Goal: Task Accomplishment & Management: Use online tool/utility

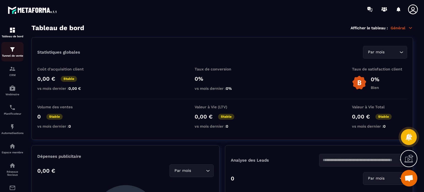
click at [21, 52] on div "Tunnel de vente" at bounding box center [12, 51] width 22 height 11
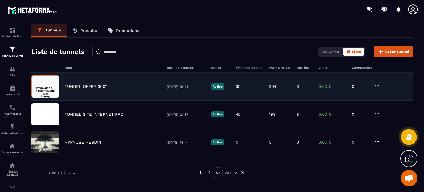
click at [93, 86] on p "TUNNEL OFFRE 360°" at bounding box center [86, 86] width 43 height 5
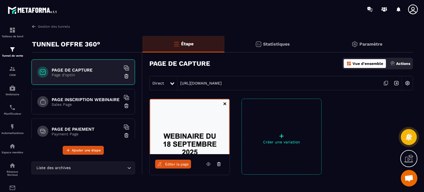
click at [415, 12] on icon at bounding box center [412, 9] width 11 height 11
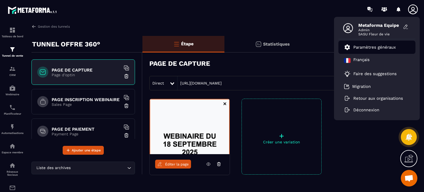
click at [385, 47] on p "Paramètres généraux" at bounding box center [374, 47] width 43 height 5
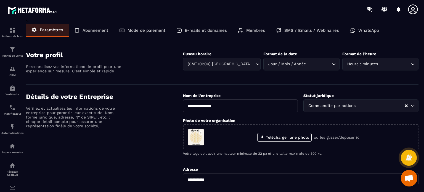
click at [262, 26] on div "Membres" at bounding box center [251, 30] width 38 height 13
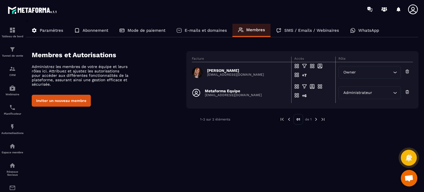
click at [413, 7] on icon at bounding box center [412, 9] width 11 height 11
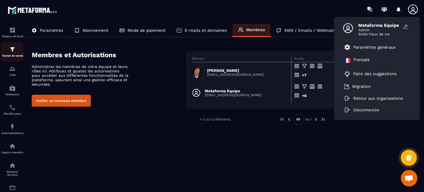
click at [15, 55] on p "Tunnel de vente" at bounding box center [12, 55] width 22 height 3
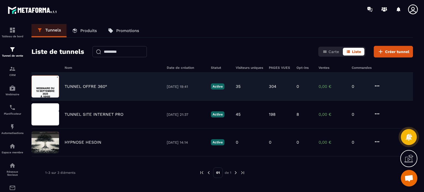
click at [97, 100] on div "TUNNEL OFFRE 360° [DATE] 19:41 Active 35 304 0 0,00 € 0" at bounding box center [221, 114] width 381 height 28
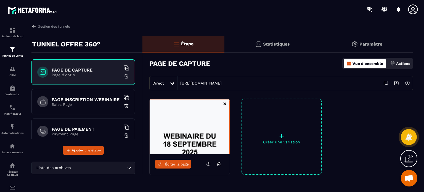
click at [378, 45] on p "Paramètre" at bounding box center [370, 43] width 23 height 5
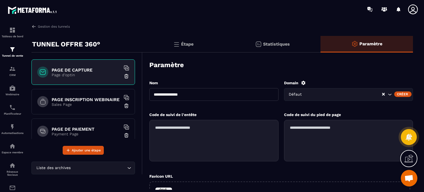
click at [304, 81] on icon at bounding box center [303, 83] width 4 height 4
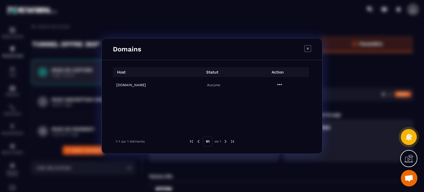
click at [137, 87] on h6 "[DOMAIN_NAME]" at bounding box center [147, 85] width 63 height 4
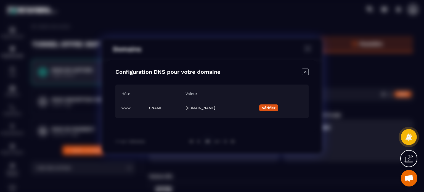
drag, startPoint x: 259, startPoint y: 108, endPoint x: 153, endPoint y: 109, distance: 106.0
click at [153, 109] on tr "www CNAME [DOMAIN_NAME] Vérifier" at bounding box center [212, 107] width 188 height 15
click at [305, 73] on icon "Modal window" at bounding box center [305, 71] width 7 height 7
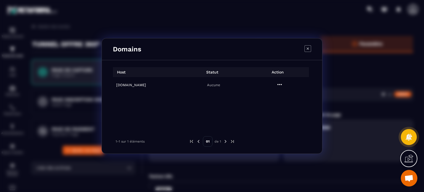
click at [308, 50] on icon "Modal window" at bounding box center [307, 48] width 7 height 7
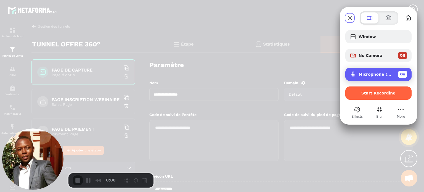
click at [378, 78] on div "Microphone (USB PnP Sound Device) On" at bounding box center [383, 74] width 49 height 7
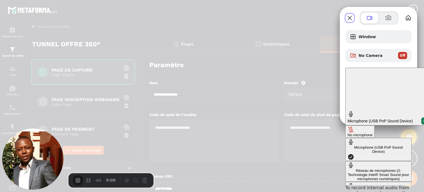
click at [348, 133] on div "No microphone" at bounding box center [360, 135] width 25 height 4
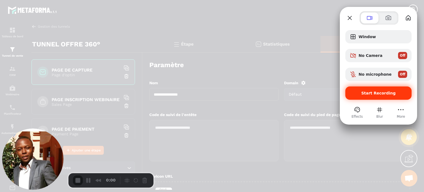
click at [367, 93] on span "Start Recording" at bounding box center [378, 93] width 35 height 4
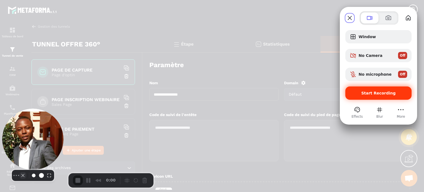
click at [20, 179] on button "Camera off" at bounding box center [23, 175] width 7 height 7
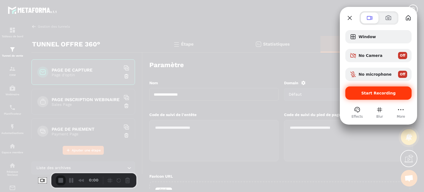
click at [365, 92] on span "Start Recording" at bounding box center [378, 93] width 35 height 4
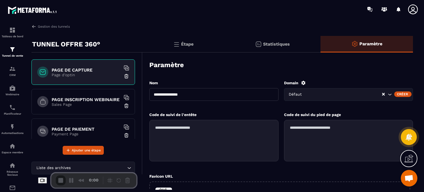
click at [193, 44] on p "Étape" at bounding box center [187, 43] width 12 height 5
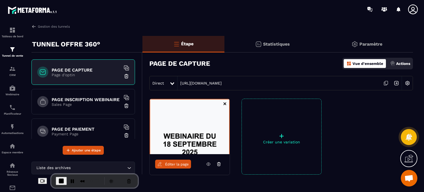
click at [357, 46] on img at bounding box center [354, 44] width 7 height 7
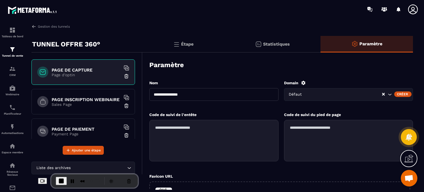
click at [401, 93] on div "Créer" at bounding box center [402, 94] width 17 height 6
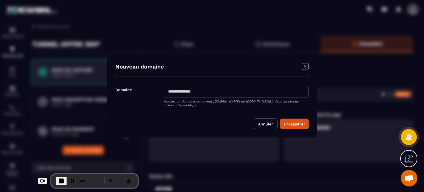
click at [221, 91] on input "Modal window" at bounding box center [236, 91] width 145 height 13
type input "**********"
click at [295, 126] on button "Enregistrer" at bounding box center [294, 123] width 28 height 10
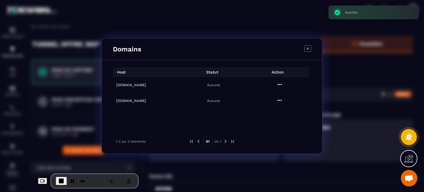
click at [134, 85] on h6 "[DOMAIN_NAME]" at bounding box center [147, 85] width 63 height 4
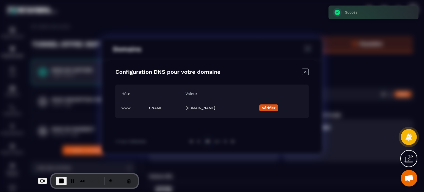
drag, startPoint x: 259, startPoint y: 108, endPoint x: 158, endPoint y: 107, distance: 100.8
click at [182, 107] on td "[DOMAIN_NAME]" at bounding box center [219, 107] width 74 height 15
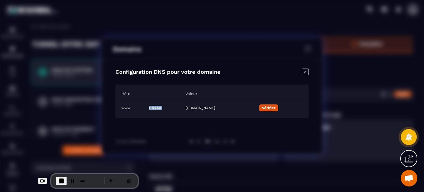
drag, startPoint x: 136, startPoint y: 107, endPoint x: 149, endPoint y: 108, distance: 13.3
click at [149, 108] on td "CNAME" at bounding box center [164, 107] width 36 height 15
click at [58, 179] on span "End Recording" at bounding box center [61, 180] width 7 height 7
